Goal: Information Seeking & Learning: Learn about a topic

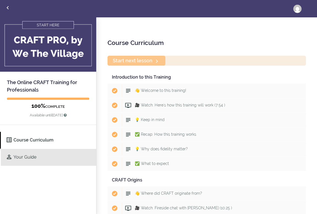
click at [43, 160] on link "Your Guide" at bounding box center [48, 157] width 95 height 17
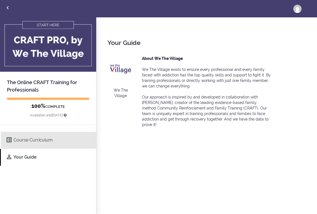
click at [31, 141] on link "Course Curriculum" at bounding box center [48, 140] width 95 height 17
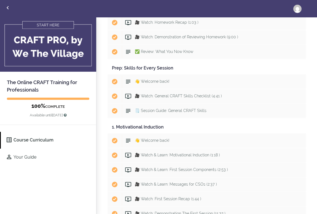
scroll to position [451, 0]
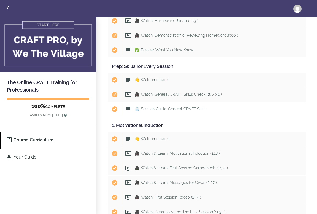
click at [160, 108] on span "🗒️ Session Guide: General CRAFT Skills" at bounding box center [171, 109] width 72 height 4
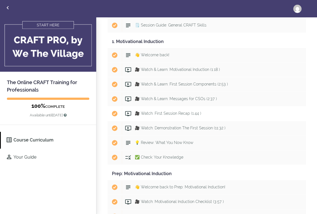
scroll to position [536, 0]
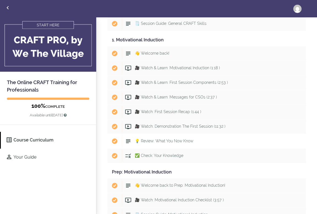
click at [153, 141] on span "💡 Review: What You Now Know" at bounding box center [164, 140] width 58 height 4
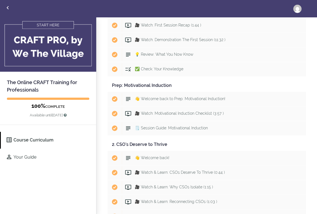
scroll to position [630, 0]
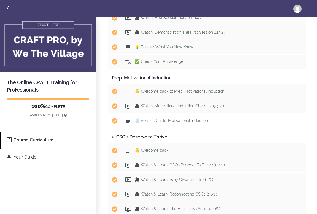
click at [161, 121] on span "🗒️ Session Guide: Motivational Induction" at bounding box center [171, 120] width 73 height 4
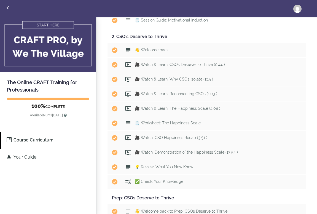
scroll to position [734, 0]
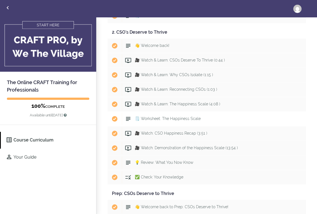
click at [160, 114] on div "Start 🗒️ Worksheet: The Happiness Scale" at bounding box center [214, 119] width 184 height 12
click at [161, 160] on span "💡 Review: What You Now Know" at bounding box center [164, 162] width 58 height 4
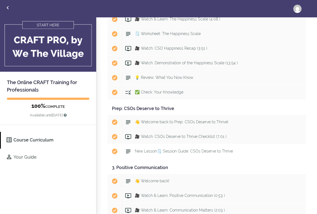
scroll to position [824, 0]
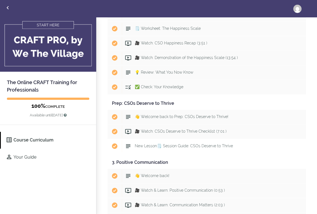
click at [166, 145] on span "New Lesson🗒️ Session Guide: CSOs Deserve to Thrive" at bounding box center [184, 145] width 98 height 4
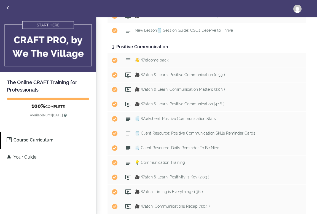
scroll to position [942, 0]
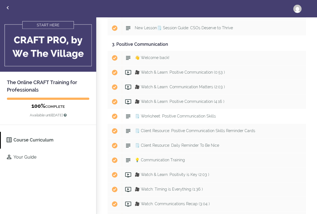
click at [164, 117] on span "🗒️ Worksheet: Positive Communication Skills" at bounding box center [175, 116] width 81 height 4
click at [161, 128] on span "🗒️ Client Resource: Positive Communication Skills Reminder Cards" at bounding box center [195, 130] width 120 height 4
click at [156, 146] on span "🗒️ Client Resource: Daily Reminder To Be Nice" at bounding box center [177, 145] width 84 height 4
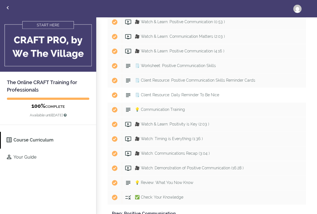
scroll to position [993, 0]
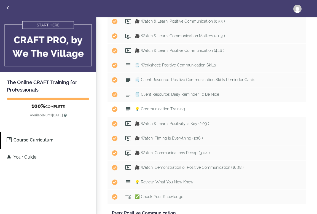
click at [157, 108] on span "💡 Communication Training" at bounding box center [160, 109] width 50 height 4
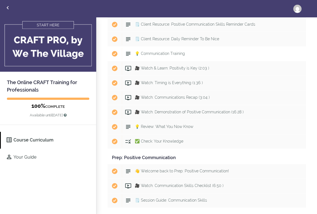
scroll to position [1052, 0]
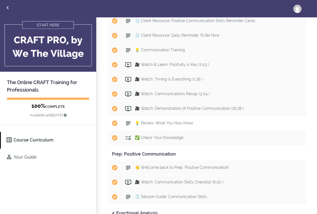
click at [155, 122] on span "💡 Review: What You Now Know" at bounding box center [164, 123] width 58 height 4
click at [143, 193] on div "Start 🗒️ Session Guide: Communication Skills" at bounding box center [214, 196] width 184 height 12
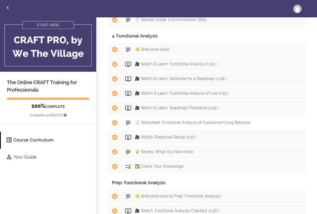
scroll to position [1246, 0]
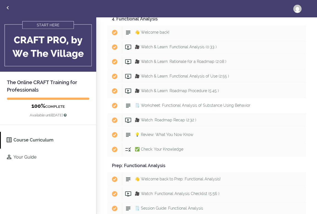
click at [173, 105] on span "🗒️ Worksheet: Functional Analysis of Substance Using Behavior" at bounding box center [192, 105] width 115 height 4
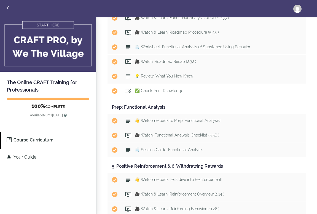
scroll to position [1320, 0]
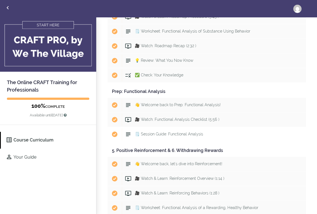
click at [174, 134] on span "🗒️ Session Guide: Functional Analysis" at bounding box center [169, 134] width 68 height 4
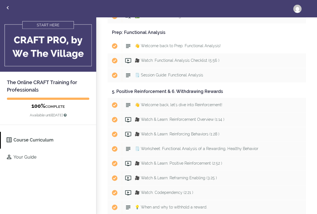
scroll to position [1391, 0]
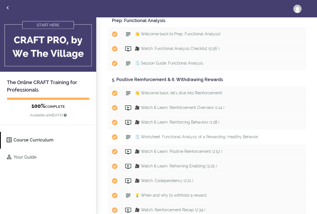
click at [169, 135] on span "🗒️ Worksheet: Functional Analysis of a Rewarding, Healthy Behavior" at bounding box center [196, 136] width 123 height 4
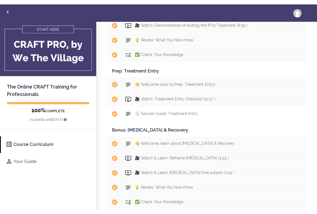
scroll to position [1358, 0]
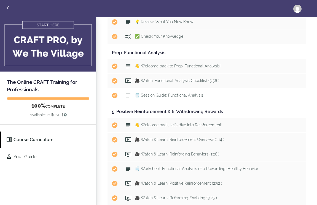
click at [262, 97] on div "Start 🗒️ Session Guide: Functional Analysis" at bounding box center [214, 95] width 184 height 12
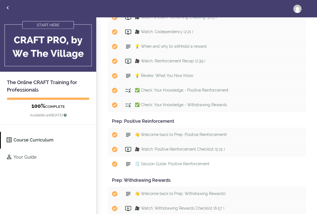
scroll to position [1546, 0]
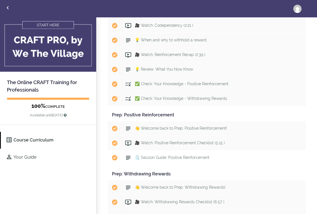
click at [205, 156] on span "🗒️ Session Guide: Positive Reinforcement" at bounding box center [172, 157] width 75 height 4
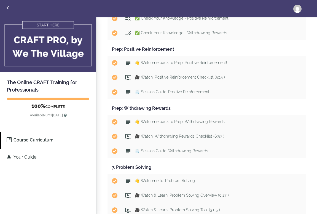
scroll to position [1616, 0]
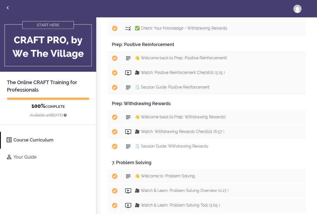
click at [198, 146] on span "🗒️ Session Guide: Withdrawing Rewards" at bounding box center [171, 146] width 73 height 4
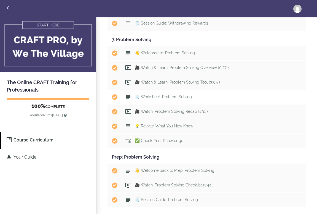
scroll to position [1741, 0]
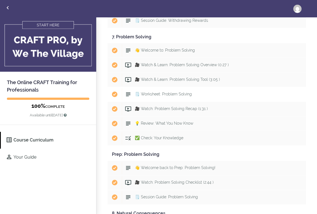
click at [173, 94] on span "🗒️ Worksheet: Problem Solving" at bounding box center [163, 94] width 57 height 4
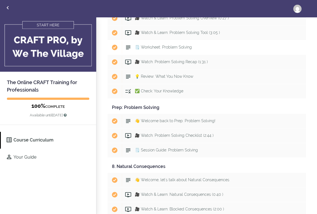
scroll to position [1823, 0]
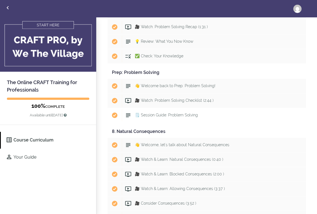
click at [167, 114] on span "🗒️ Session Guide: Problem Solving" at bounding box center [166, 115] width 63 height 4
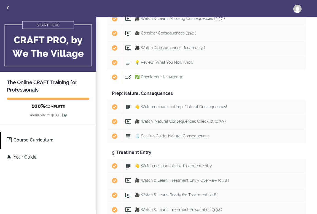
scroll to position [2009, 0]
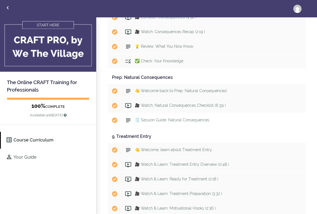
click at [165, 122] on div "Start 🗒️ Session Guide: Natural Consequences" at bounding box center [214, 120] width 184 height 12
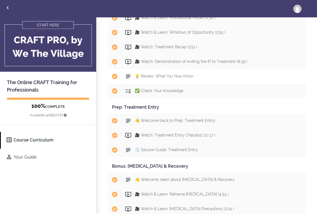
scroll to position [2204, 0]
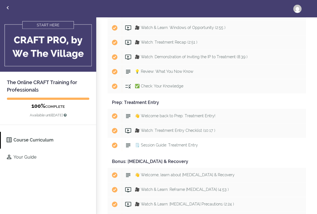
click at [154, 144] on span "🗒️ Session Guide: Treatment Entry" at bounding box center [166, 145] width 63 height 4
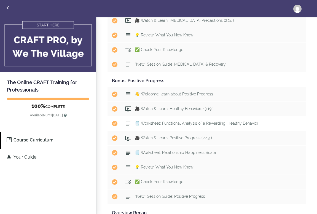
scroll to position [2394, 0]
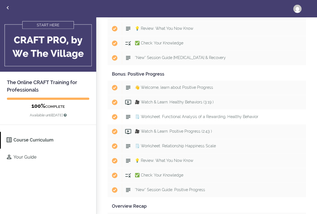
click at [163, 117] on span "🗒️ Worksheet: Functional Analysis of a Rewarding, Healthy Behavior" at bounding box center [196, 116] width 123 height 4
click at [153, 146] on span "🗒️ Worksheet: Relationship Happiness Scale" at bounding box center [175, 145] width 81 height 4
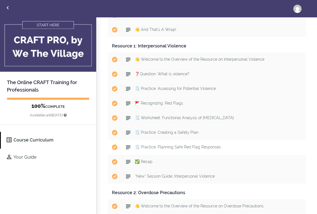
scroll to position [2732, 0]
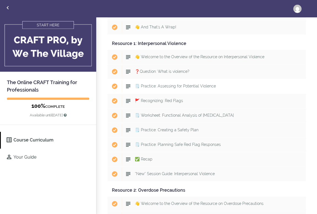
click at [166, 86] on span "🗒️ Practice: Assessing for Potential Violence" at bounding box center [175, 86] width 81 height 4
click at [156, 115] on span "🗒️ Worksheet: Functional Analysis of [MEDICAL_DATA]" at bounding box center [184, 115] width 99 height 4
click at [149, 130] on span "🗒️ Practice: Creating a Safety Plan" at bounding box center [167, 129] width 64 height 4
click at [144, 144] on span "🗒️ Practice: Planning Safe Red Flag Responses" at bounding box center [178, 144] width 86 height 4
click at [144, 172] on span "*New* Session Guide: Interpersonal Violence" at bounding box center [175, 173] width 80 height 4
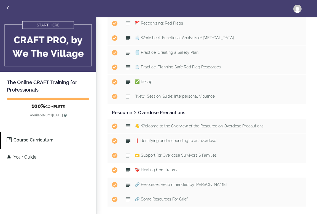
scroll to position [2810, 0]
click at [159, 138] on span "❗Identifying and responding to an overdose" at bounding box center [175, 140] width 81 height 4
click at [77, 141] on link "Course Curriculum" at bounding box center [48, 140] width 95 height 17
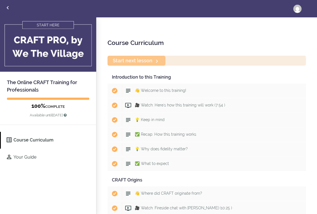
drag, startPoint x: 152, startPoint y: 60, endPoint x: 192, endPoint y: 62, distance: 39.4
click at [192, 62] on div "Start next lesson" at bounding box center [206, 61] width 198 height 10
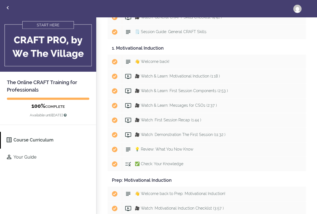
scroll to position [697, 0]
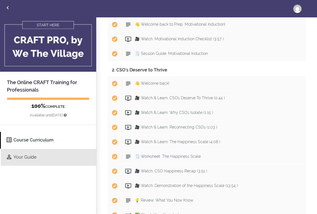
click at [28, 154] on link "Your Guide" at bounding box center [48, 157] width 95 height 17
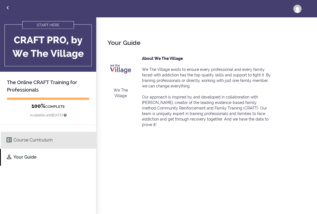
click at [32, 140] on link "Course Curriculum" at bounding box center [48, 140] width 95 height 17
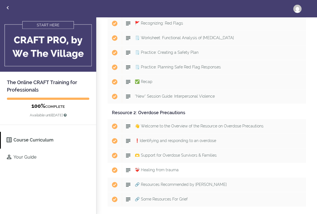
scroll to position [2810, 0]
click at [222, 127] on span "👋 Welcome to the Overview of the Resource on Overdose Precautions" at bounding box center [199, 126] width 129 height 4
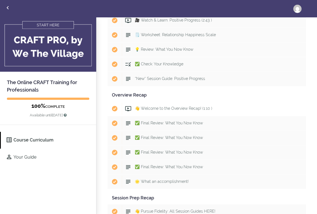
scroll to position [2507, 0]
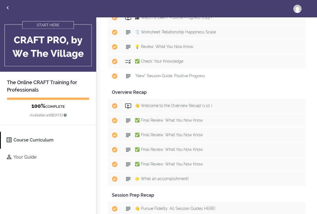
click at [174, 76] on span "*New* Session Guide: Positive Progress" at bounding box center [170, 75] width 70 height 4
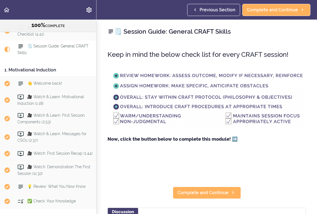
click at [160, 105] on img at bounding box center [206, 99] width 198 height 58
drag, startPoint x: 230, startPoint y: 88, endPoint x: 274, endPoint y: 139, distance: 67.1
click at [274, 142] on p "Now, click the button below to complete this module! ➡️" at bounding box center [206, 139] width 198 height 8
drag, startPoint x: 209, startPoint y: 89, endPoint x: 232, endPoint y: 93, distance: 23.4
click at [173, 158] on div "Keep in mind the below check list for every CRAFT session! Now, click the butto…" at bounding box center [206, 110] width 198 height 133
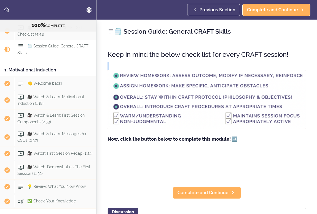
drag, startPoint x: 115, startPoint y: 66, endPoint x: 138, endPoint y: 70, distance: 23.5
click at [148, 72] on p at bounding box center [206, 95] width 198 height 67
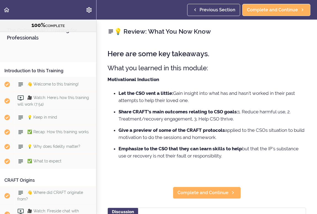
scroll to position [714, 0]
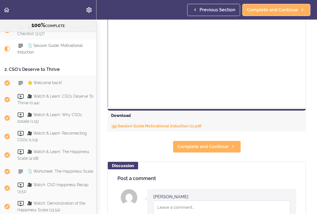
scroll to position [128, 0]
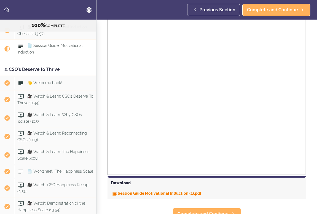
click at [144, 192] on link "Session Guide Motivational Induction (1).pdf" at bounding box center [156, 193] width 90 height 4
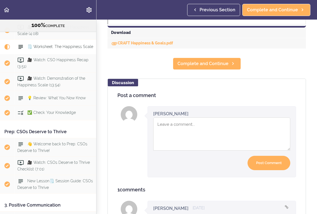
scroll to position [234, 0]
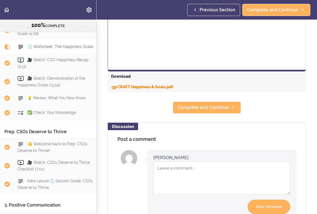
click at [154, 86] on link "CRAFT Happiness & Goals.pdf" at bounding box center [142, 87] width 62 height 4
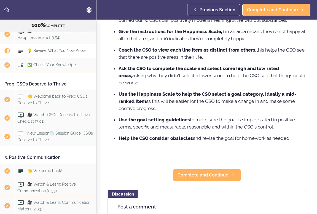
scroll to position [90, 0]
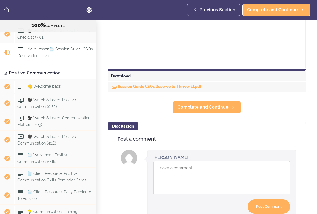
scroll to position [262, 0]
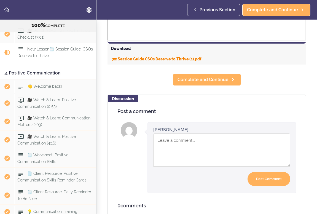
click at [190, 61] on link "Session Guide CSOs Deserve to Thrive (1).pdf" at bounding box center [156, 59] width 90 height 4
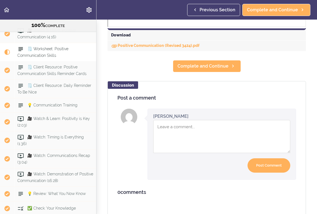
scroll to position [275, 0]
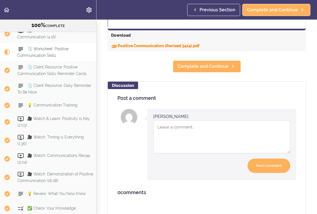
click at [181, 46] on link "Positive Communication (Revised 3424).pdf" at bounding box center [155, 45] width 88 height 4
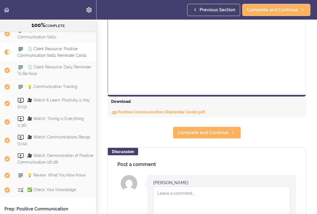
scroll to position [248, 0]
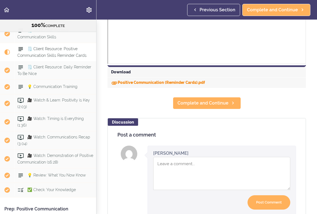
click at [130, 82] on link "Positive Communication (Reminder Cards).pdf" at bounding box center [158, 82] width 94 height 4
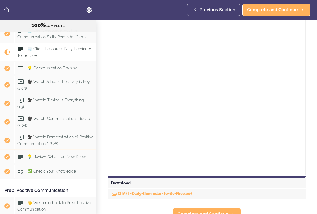
scroll to position [233, 0]
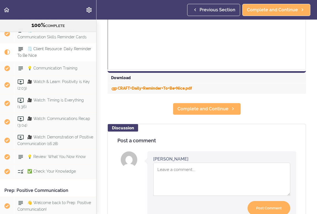
click at [152, 86] on link "CRAFT+Daily+Reminder+To+Be+Nice.pdf" at bounding box center [151, 88] width 81 height 4
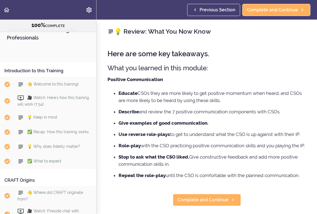
scroll to position [1301, 0]
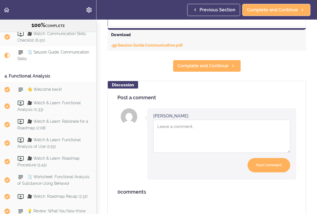
scroll to position [275, 0]
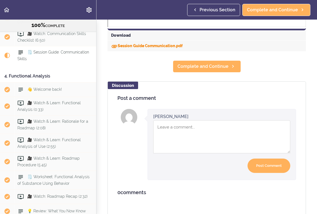
click at [161, 45] on link "Session Guide Communication.pdf" at bounding box center [147, 45] width 72 height 4
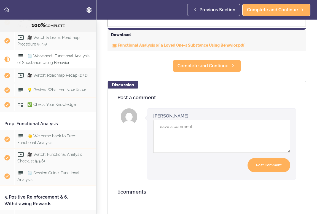
scroll to position [275, 0]
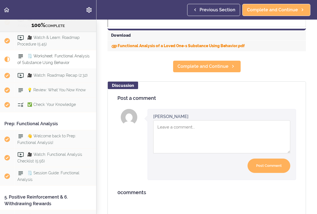
click at [186, 47] on link "Functional Analysis of a Loved One-s Substance Using Behavior.pdf" at bounding box center [178, 45] width 134 height 4
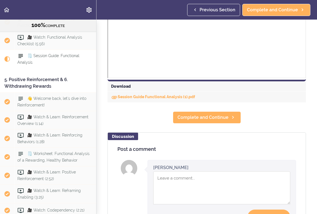
scroll to position [275, 0]
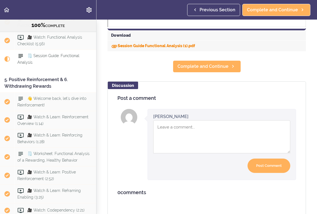
click at [166, 45] on link "Session Guide Functional Analysis (1).pdf" at bounding box center [153, 45] width 84 height 4
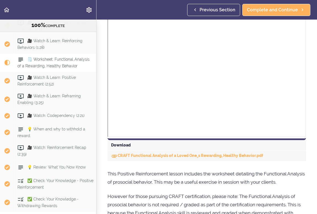
scroll to position [176, 0]
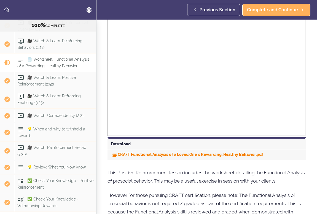
click at [130, 153] on link "CRAFT Functional Analysis of a Loved One_s Rewarding, Healthy Behavior.pdf" at bounding box center [187, 154] width 152 height 4
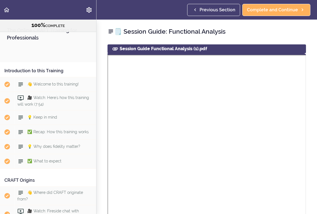
scroll to position [1632, 0]
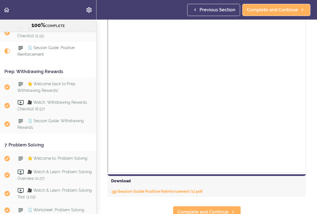
scroll to position [161, 0]
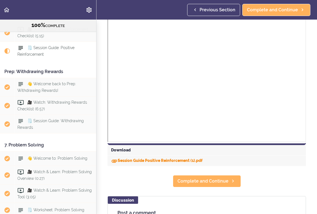
click at [140, 162] on link "Session Guide Positive Reinforcement (1).pdf" at bounding box center [156, 160] width 91 height 4
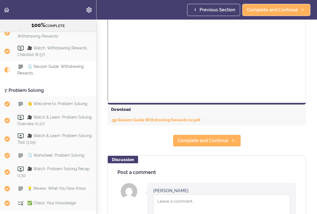
scroll to position [217, 0]
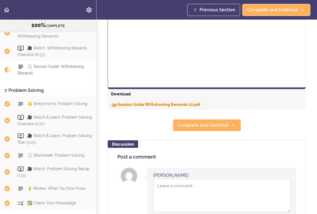
click at [153, 106] on link "Session Guide Withdrawing Rewards (1).pdf" at bounding box center [155, 104] width 89 height 4
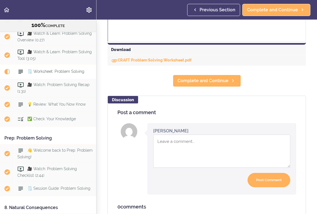
scroll to position [257, 0]
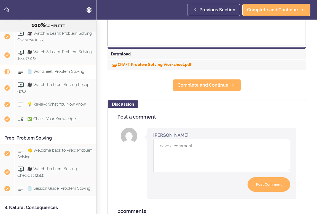
click at [138, 62] on link "CRAFT Problem Solving Worksheet.pdf" at bounding box center [151, 64] width 80 height 4
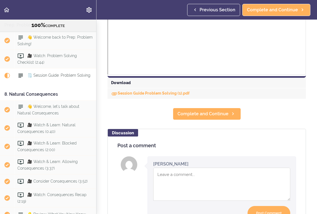
scroll to position [240, 0]
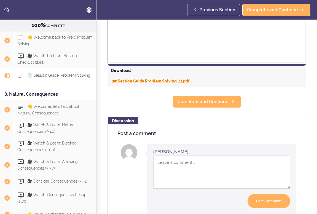
click at [136, 80] on link "Session Guide Problem Solving (1).pdf" at bounding box center [150, 81] width 78 height 4
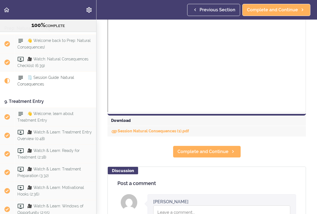
scroll to position [191, 0]
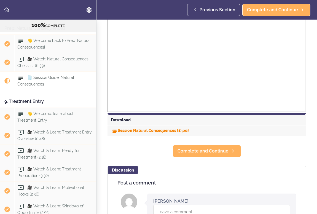
click at [176, 129] on link "Session Natural Consequences (1).pdf" at bounding box center [150, 130] width 78 height 4
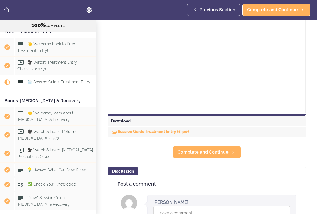
scroll to position [216, 0]
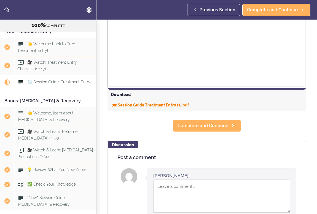
click at [145, 103] on div "Session Guide Treatment Entry (1).pdf" at bounding box center [206, 105] width 198 height 10
click at [145, 103] on link "Session Guide Treatment Entry (1).pdf" at bounding box center [150, 105] width 78 height 4
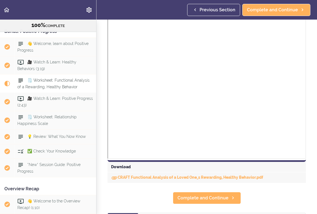
scroll to position [201, 0]
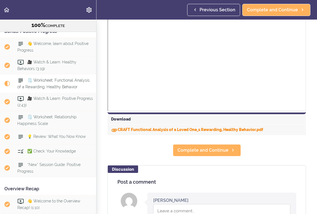
click at [125, 130] on link "CRAFT Functional Analysis of a Loved One_s Rewarding, Healthy Behavior.pdf" at bounding box center [187, 129] width 152 height 4
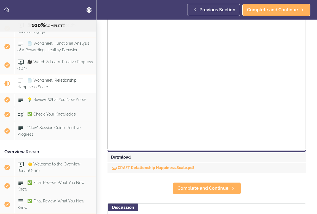
scroll to position [175, 0]
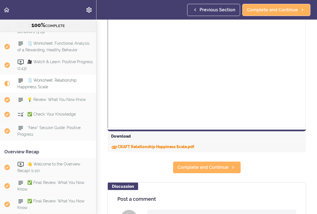
click at [134, 146] on link "CRAFT Relationship Happiness Scale.pdf" at bounding box center [152, 146] width 83 height 4
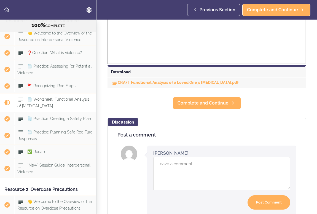
scroll to position [240, 0]
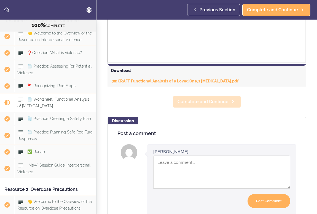
click at [189, 99] on span "Complete and Continue" at bounding box center [202, 101] width 51 height 7
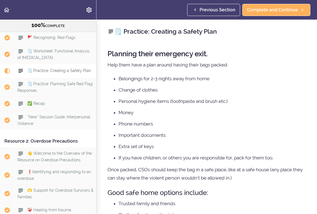
scroll to position [3300, 0]
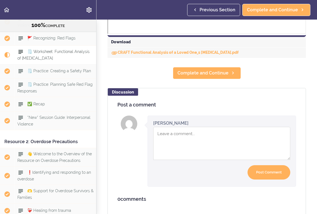
scroll to position [266, 0]
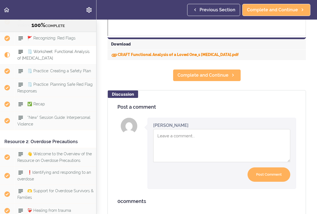
click at [138, 55] on link "CRAFT Functional Analysis of a Loved One_s Violent Behavior.pdf" at bounding box center [174, 54] width 127 height 4
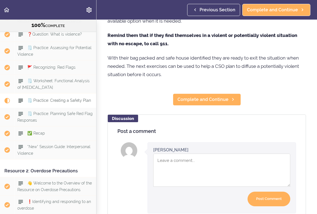
scroll to position [334, 0]
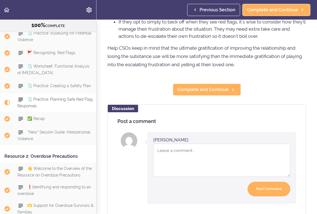
scroll to position [307, 0]
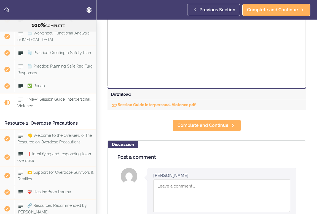
scroll to position [217, 0]
click at [162, 104] on link "Session Guide Interpersonal Violence.pdf" at bounding box center [153, 104] width 85 height 4
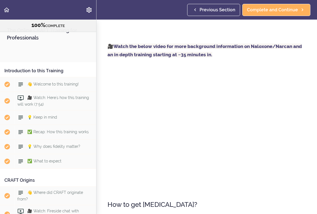
scroll to position [3354, 0]
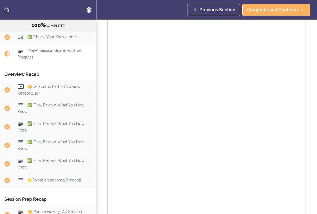
scroll to position [205, 0]
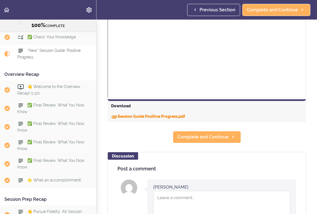
click at [140, 118] on link "Session Guide Positive Progress.pdf" at bounding box center [148, 116] width 74 height 4
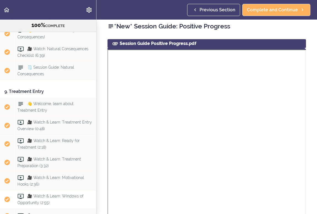
scroll to position [2424, 0]
click at [52, 66] on span "🗒️ Session Guide: Natural Consequences" at bounding box center [45, 71] width 57 height 11
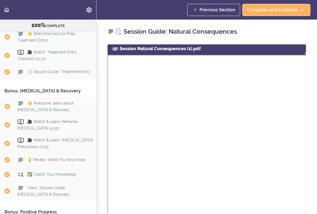
scroll to position [2685, 0]
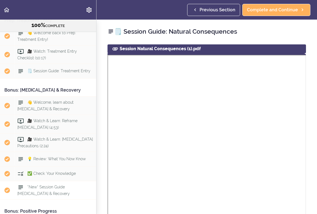
click at [70, 184] on span "*New* Session Guide [MEDICAL_DATA] & Recovery" at bounding box center [43, 189] width 52 height 11
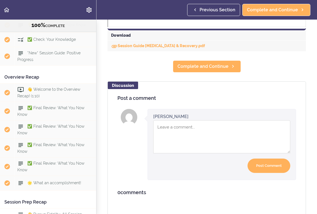
scroll to position [2977, 0]
click at [53, 180] on span "🌟 What an accomplishment!" at bounding box center [54, 182] width 54 height 4
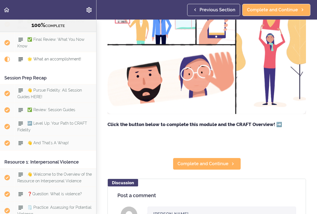
scroll to position [86, 0]
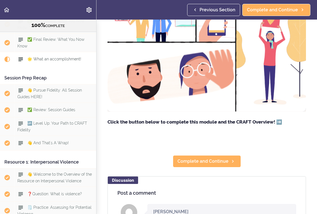
click at [279, 121] on strong "Click the button below to complete this module and the CRAFT Overview! ➡️" at bounding box center [194, 122] width 174 height 6
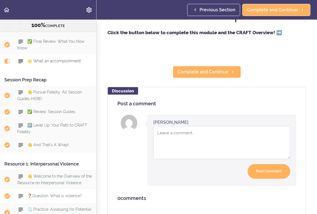
scroll to position [3095, 0]
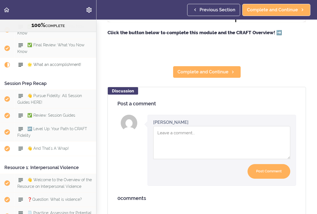
click at [56, 146] on span "👋 And That's A Wrap!" at bounding box center [47, 148] width 41 height 4
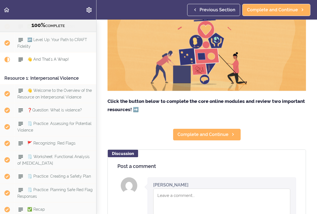
scroll to position [96, 0]
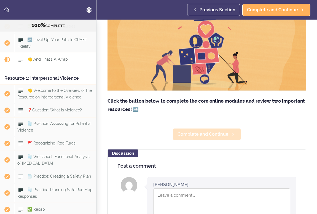
click at [191, 132] on span "Complete and Continue" at bounding box center [202, 134] width 51 height 7
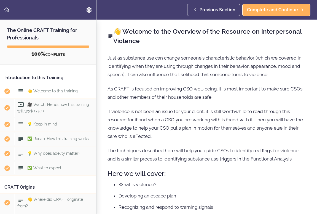
click at [55, 95] on div "👋 Welcome to this training!" at bounding box center [55, 91] width 82 height 12
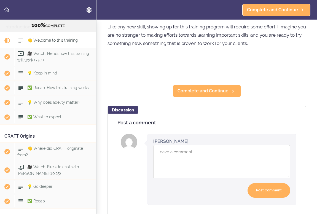
scroll to position [201, 0]
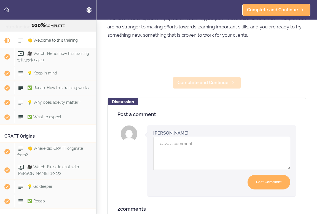
click at [213, 82] on span "Complete and Continue" at bounding box center [202, 82] width 51 height 7
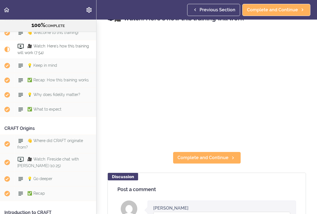
scroll to position [13, 0]
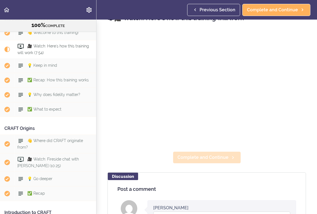
click at [201, 160] on span "Complete and Continue" at bounding box center [202, 157] width 51 height 7
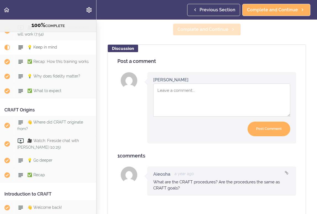
click at [205, 28] on span "Complete and Continue" at bounding box center [202, 29] width 51 height 7
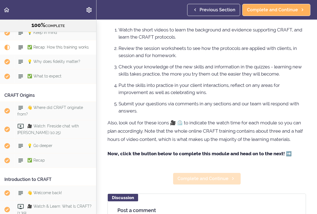
click at [206, 180] on span "Complete and Continue" at bounding box center [202, 178] width 51 height 7
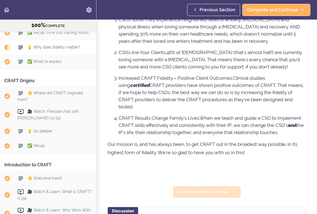
click at [209, 188] on span "Complete and Continue" at bounding box center [202, 191] width 51 height 7
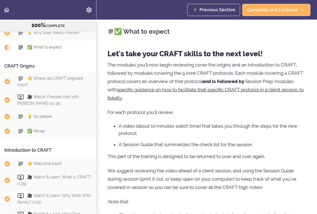
click at [192, 90] on u "specific guidance on how to facilitate that specific CRAFT protocol in a client…" at bounding box center [205, 94] width 196 height 14
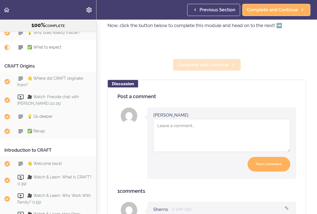
click at [198, 64] on span "Complete and Continue" at bounding box center [202, 64] width 51 height 7
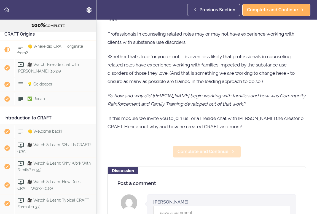
click at [187, 154] on link "Complete and Continue" at bounding box center [207, 151] width 68 height 12
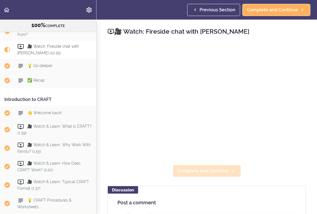
click at [196, 166] on link "Complete and Continue" at bounding box center [207, 171] width 68 height 12
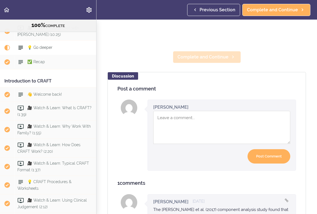
click at [214, 51] on link "Complete and Continue" at bounding box center [207, 57] width 68 height 12
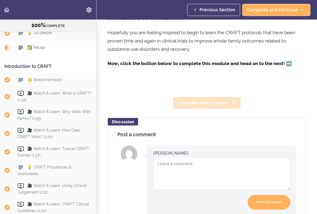
click at [190, 106] on span "Complete and Continue" at bounding box center [202, 102] width 51 height 7
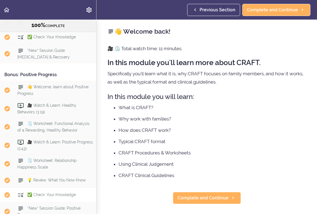
scroll to position [2918, 0]
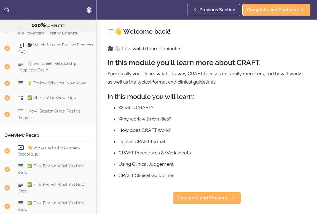
click at [60, 145] on span "👋 Welcome to the Overview Recap! (1:10)" at bounding box center [48, 150] width 63 height 11
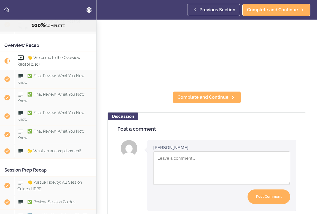
scroll to position [193, 0]
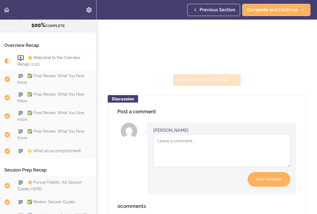
click at [191, 79] on span "Complete and Continue" at bounding box center [202, 80] width 51 height 7
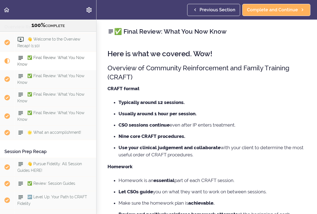
click at [148, 92] on p "CRAFT format" at bounding box center [206, 88] width 198 height 8
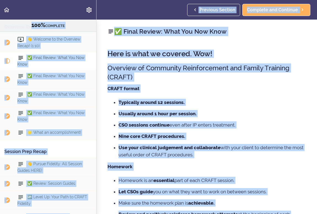
click at [148, 92] on p "CRAFT format" at bounding box center [206, 88] width 198 height 8
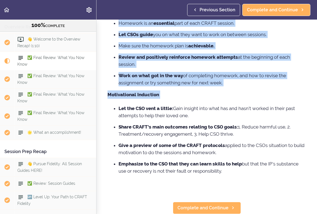
scroll to position [157, 0]
drag, startPoint x: 106, startPoint y: 66, endPoint x: 232, endPoint y: 171, distance: 164.0
copy div "Loremips do Sitametco Adipiscingeli sed Doeius Temporin (UTLAB) ETDOL magnaa En…"
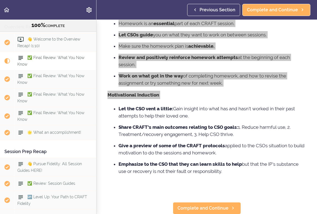
click at [110, 88] on div "Here is what we covered. Wow! Overview of Community Reinforcement and Family Tr…" at bounding box center [206, 40] width 198 height 305
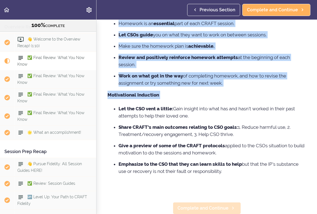
click at [209, 203] on link "Complete and Continue" at bounding box center [207, 208] width 68 height 12
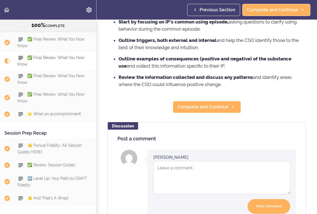
scroll to position [417, 0]
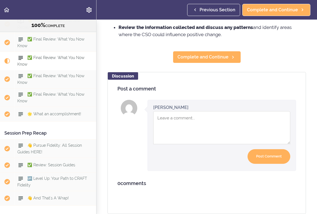
drag, startPoint x: 123, startPoint y: 87, endPoint x: 230, endPoint y: 46, distance: 114.1
copy div "Lor ipsumdo sitam Consect Adi Elitseddoe tem incididu utlabo ETDo Magnaal en Ad…"
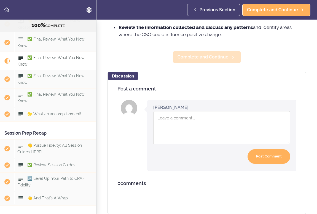
click at [221, 60] on span "Complete and Continue" at bounding box center [202, 57] width 51 height 7
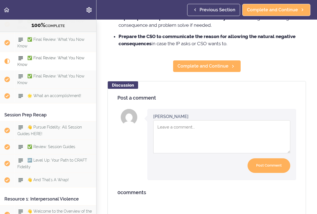
scroll to position [390, 0]
drag, startPoint x: 107, startPoint y: 53, endPoint x: 265, endPoint y: 50, distance: 158.9
copy div "Lor ipsumdo sitam Consectetu Adipis Elitseddoe Temporin Utlaboreetdol Magnaa e …"
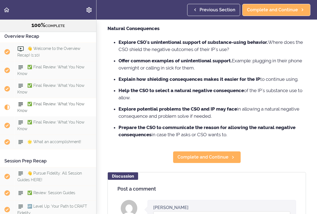
scroll to position [141, 0]
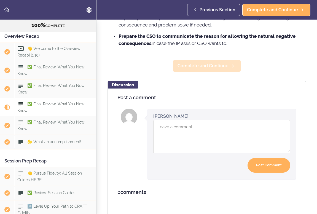
scroll to position [390, 0]
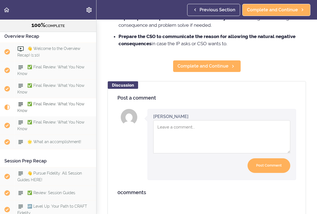
click at [222, 9] on span "Previous Section" at bounding box center [217, 10] width 36 height 7
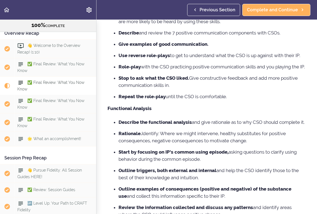
scroll to position [0, 0]
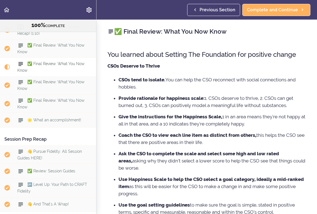
click at [222, 37] on div "✅ Final Review: What You Now Know You learned about Setting The Foundation for …" at bounding box center [206, 117] width 220 height 194
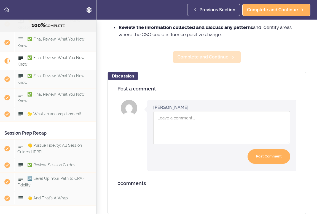
scroll to position [419, 0]
click at [217, 60] on span "Complete and Continue" at bounding box center [202, 57] width 51 height 7
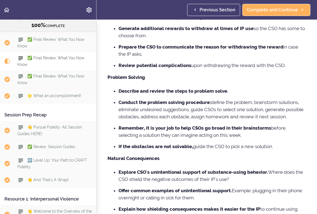
scroll to position [347, 0]
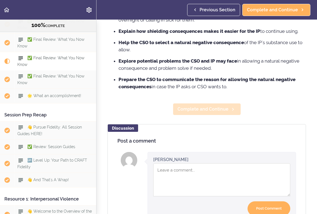
click at [205, 115] on link "Complete and Continue" at bounding box center [207, 109] width 68 height 12
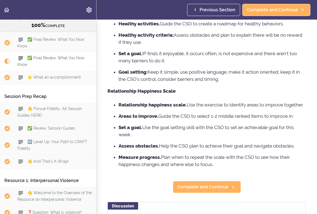
scroll to position [307, 0]
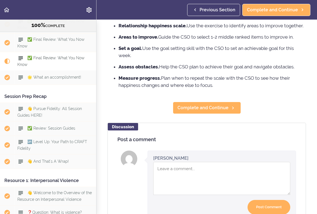
drag, startPoint x: 107, startPoint y: 50, endPoint x: 218, endPoint y: 84, distance: 116.0
copy div "Lor ipsumdo sitam Consectet Adipiscing & Elitseddoe Temporin Utlabore Etdolorem…"
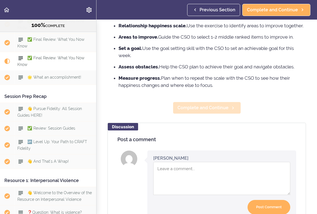
click at [187, 108] on span "Complete and Continue" at bounding box center [202, 107] width 51 height 7
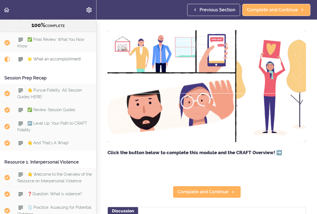
scroll to position [127, 0]
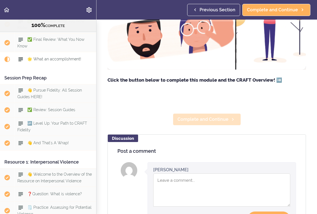
click at [212, 118] on span "Complete and Continue" at bounding box center [202, 119] width 51 height 7
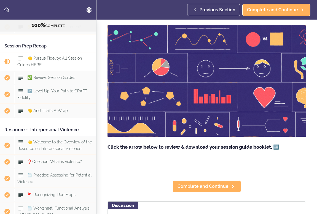
scroll to position [54, 0]
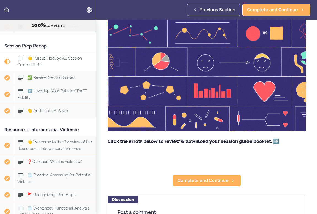
drag, startPoint x: 200, startPoint y: 183, endPoint x: 205, endPoint y: 149, distance: 34.2
click at [205, 149] on div "Find all your Session Guides compiled here! Your quick and easy one stop locati…" at bounding box center [206, 78] width 198 height 175
click at [275, 139] on strong "Click the arrow below to review & download your session guide booklet. ➡️" at bounding box center [192, 141] width 171 height 6
drag, startPoint x: 275, startPoint y: 141, endPoint x: 214, endPoint y: 163, distance: 64.3
click at [275, 141] on strong "Click the arrow below to review & download your session guide booklet. ➡️" at bounding box center [192, 141] width 171 height 6
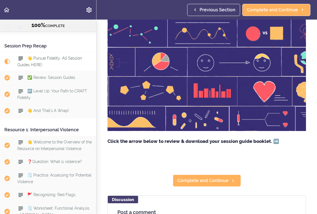
click at [208, 166] on section "The Online CRAFT Training for Professionals 100% COMPLETE Introduction to this …" at bounding box center [158, 117] width 317 height 194
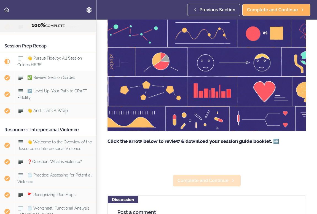
click at [207, 178] on span "Complete and Continue" at bounding box center [202, 180] width 51 height 7
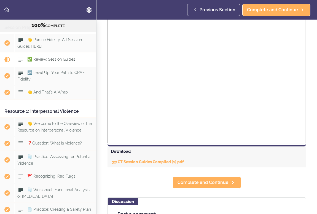
scroll to position [318, 0]
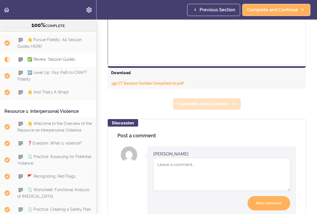
click at [197, 104] on span "Complete and Continue" at bounding box center [202, 103] width 51 height 7
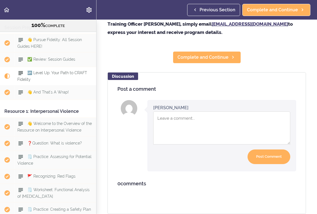
scroll to position [25, 0]
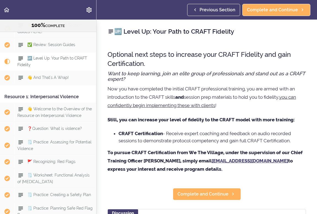
click at [221, 6] on link "Previous Section" at bounding box center [213, 10] width 53 height 12
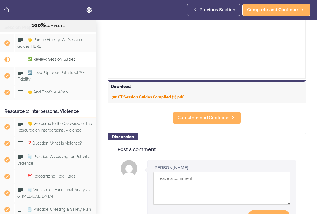
click at [152, 97] on link "CT Session Guides Compiled (1).pdf" at bounding box center [147, 97] width 73 height 4
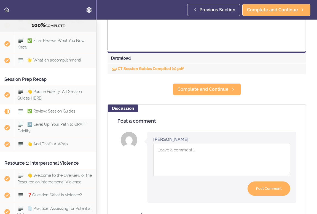
scroll to position [333, 0]
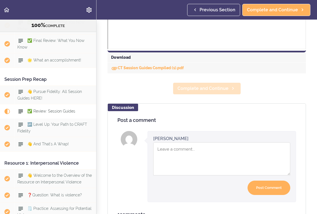
click at [215, 88] on span "Complete and Continue" at bounding box center [202, 88] width 51 height 7
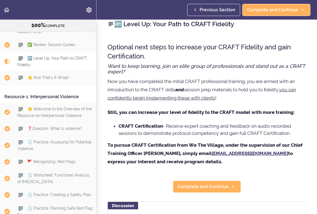
scroll to position [9, 0]
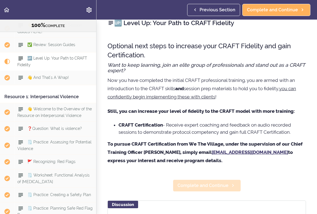
click at [198, 183] on span "Complete and Continue" at bounding box center [202, 185] width 51 height 7
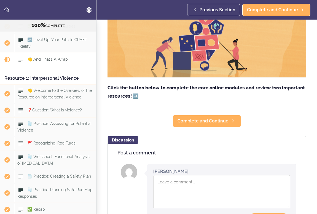
scroll to position [106, 0]
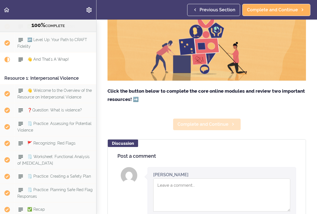
click at [204, 124] on span "Complete and Continue" at bounding box center [202, 124] width 51 height 7
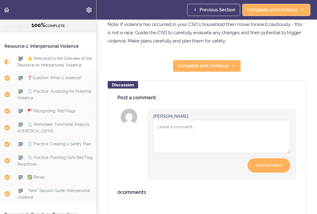
scroll to position [205, 0]
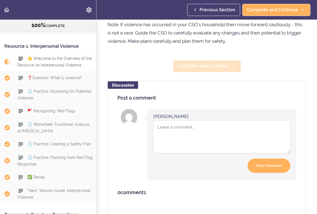
click at [204, 62] on link "Complete and Continue" at bounding box center [207, 66] width 68 height 12
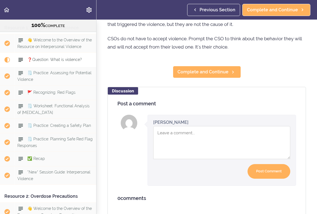
scroll to position [427, 0]
